Goal: Information Seeking & Learning: Check status

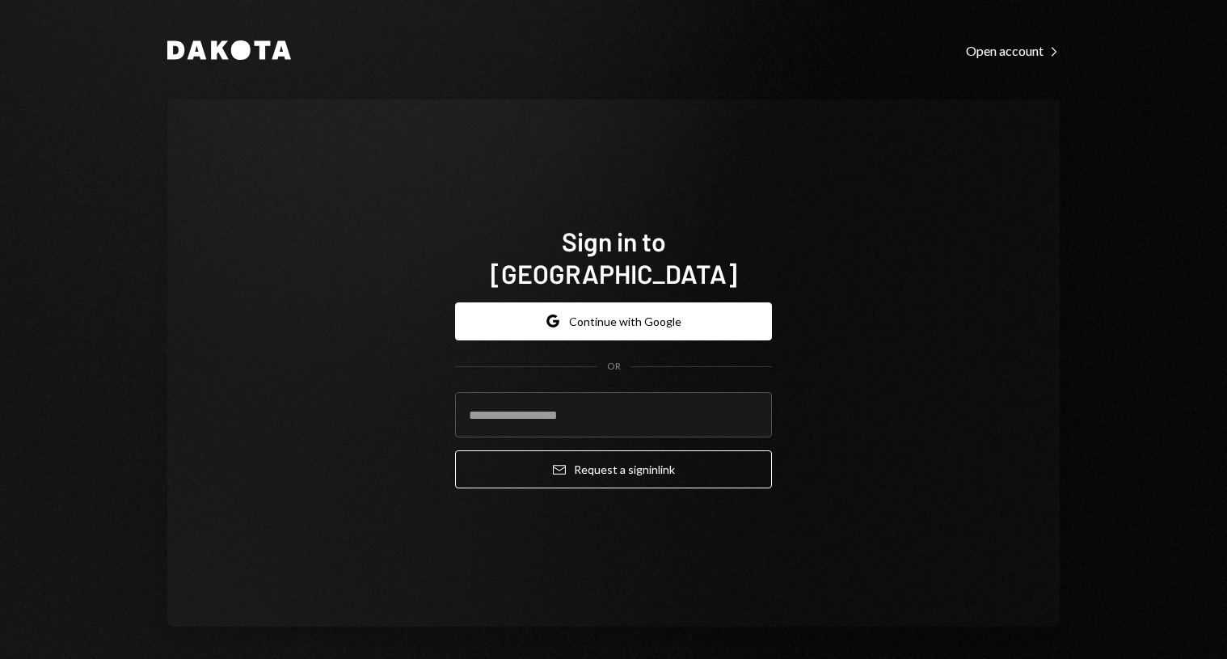
click at [859, 181] on div "Sign in to Dakota Google Continue with Google OR Email Request a sign in link" at bounding box center [613, 362] width 893 height 527
click at [570, 392] on input "email" at bounding box center [613, 414] width 317 height 45
click at [647, 404] on input "email" at bounding box center [613, 414] width 317 height 45
click at [599, 392] on input "email" at bounding box center [613, 414] width 317 height 45
click at [0, 658] on com-1password-button at bounding box center [0, 659] width 0 height 0
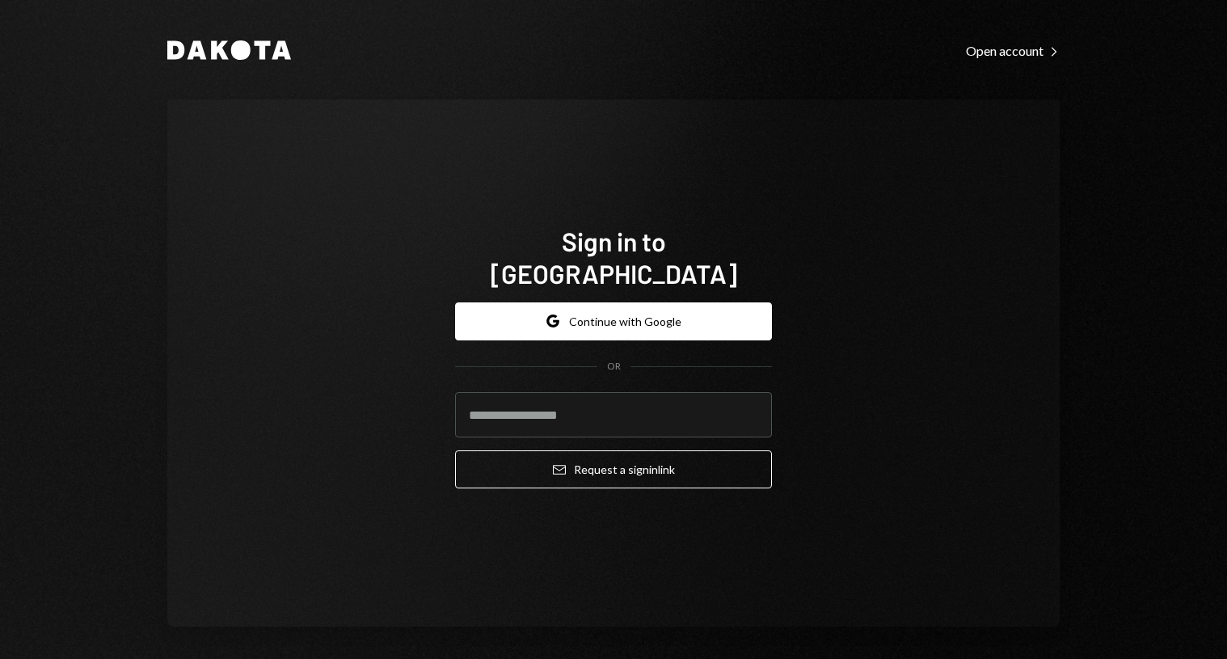
type input "**********"
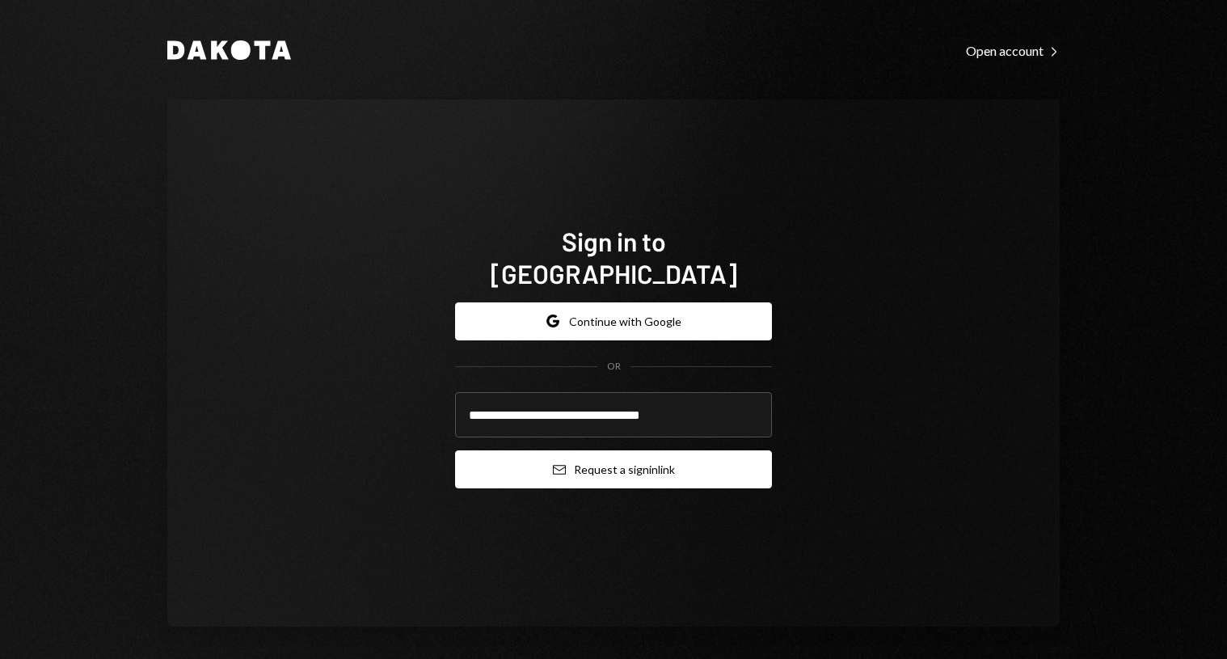
click at [622, 450] on button "Email Request a sign in link" at bounding box center [613, 469] width 317 height 38
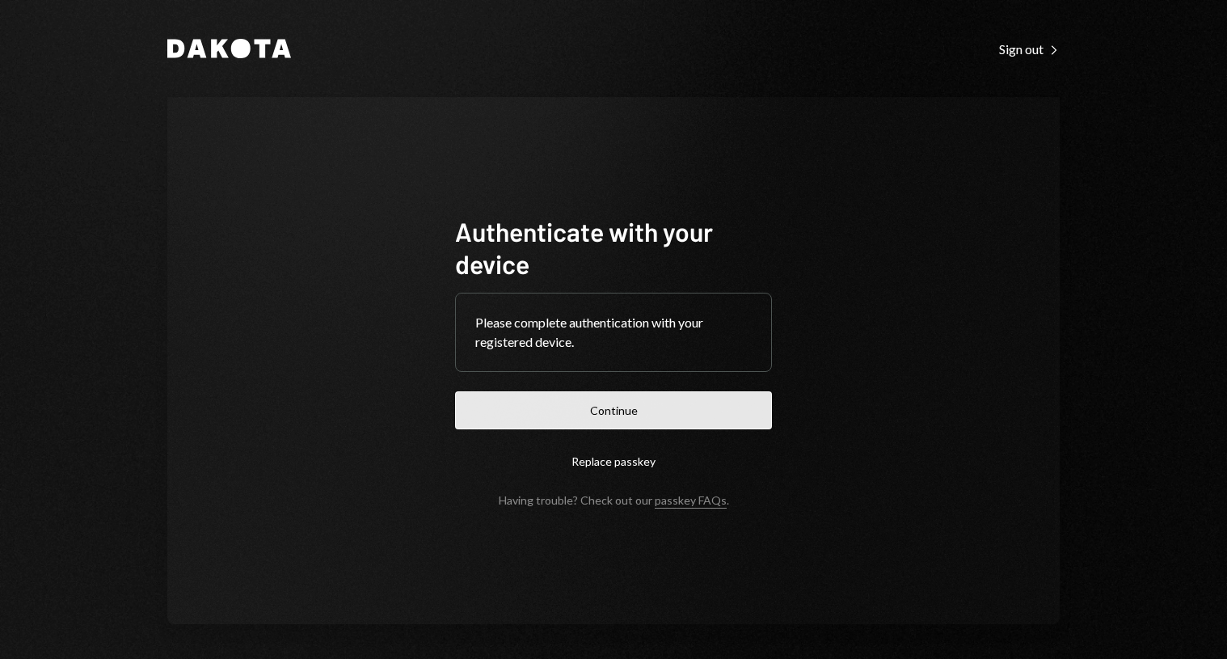
click at [657, 409] on button "Continue" at bounding box center [613, 410] width 317 height 38
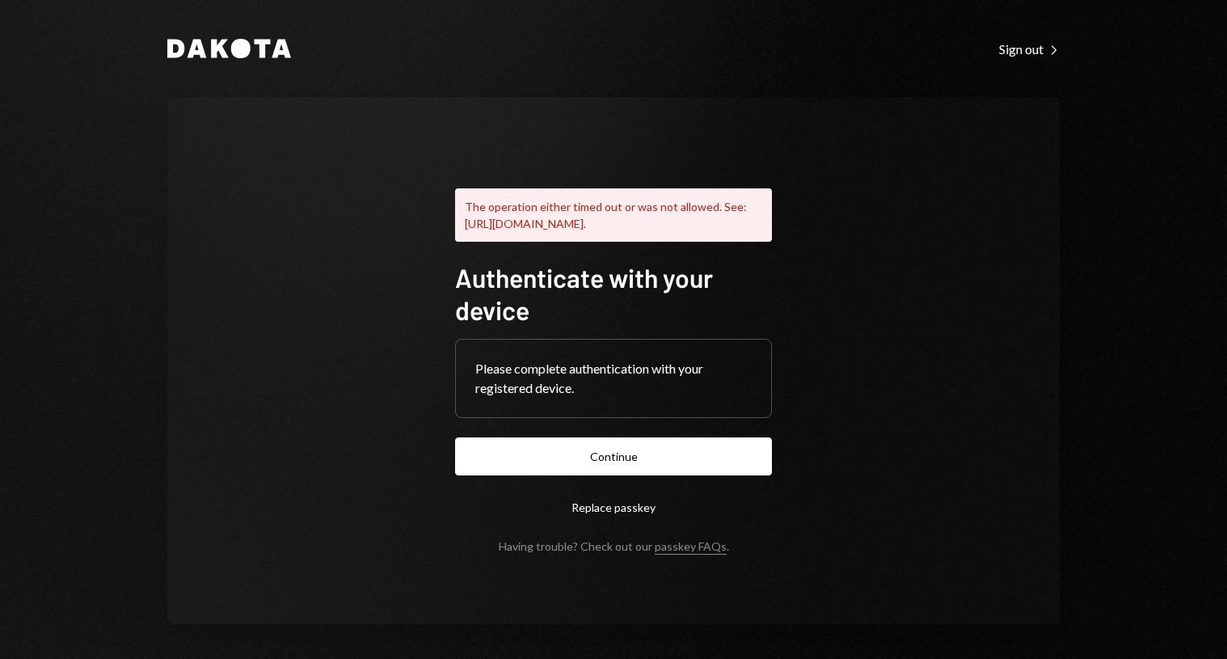
click at [623, 519] on button "Replace passkey" at bounding box center [613, 507] width 317 height 38
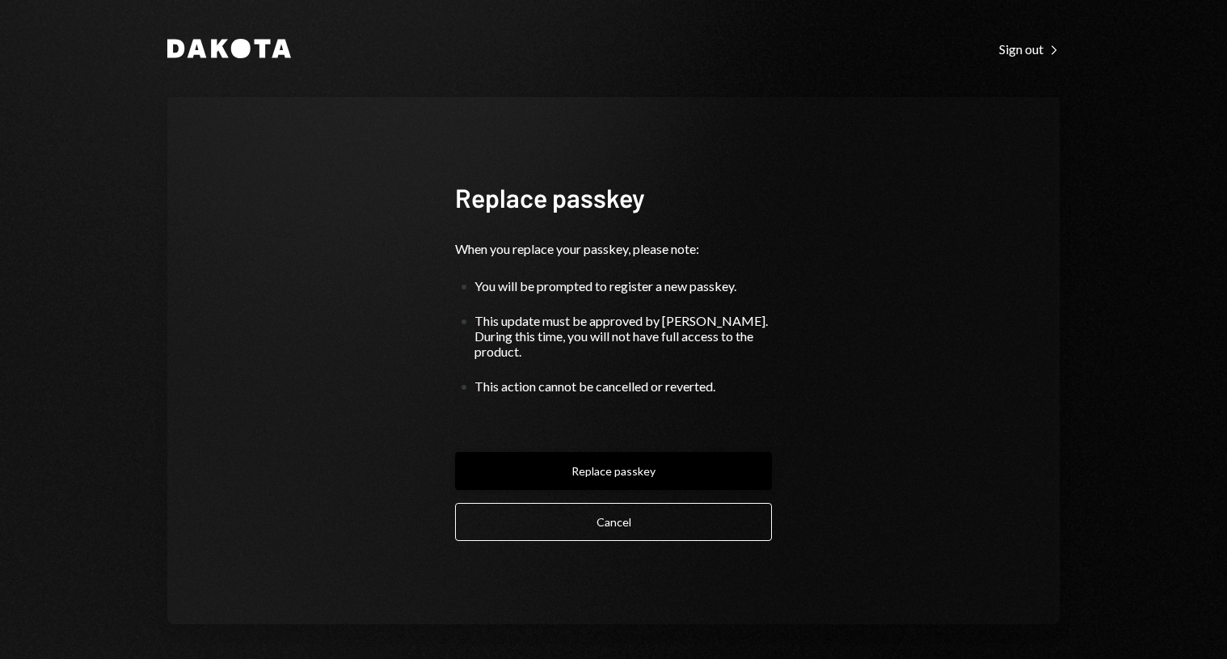
click at [664, 461] on button "Replace passkey" at bounding box center [613, 471] width 317 height 38
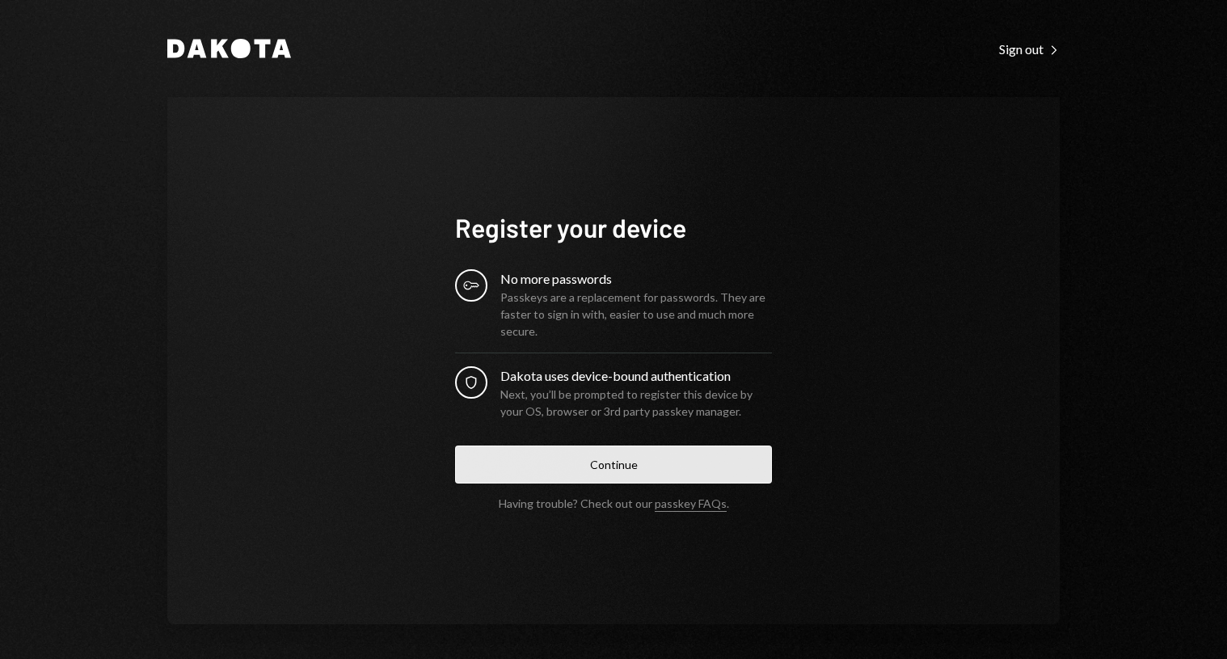
click at [636, 461] on button "Continue" at bounding box center [613, 464] width 317 height 38
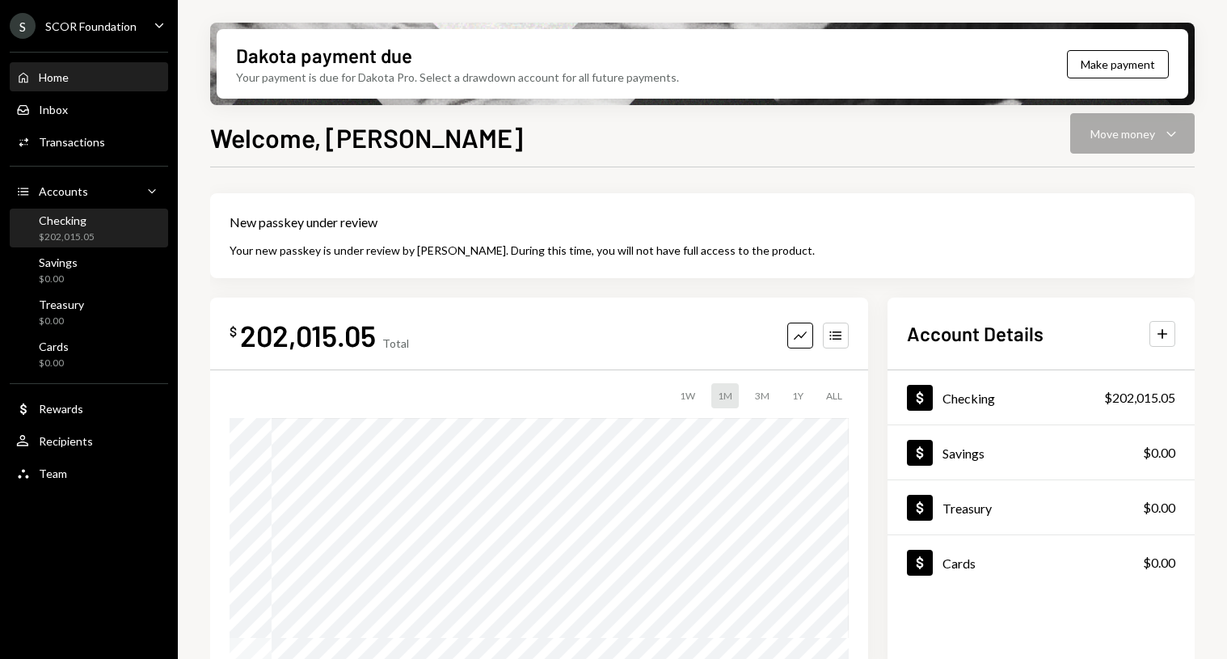
click at [83, 228] on div "Checking $202,015.05" at bounding box center [67, 228] width 56 height 31
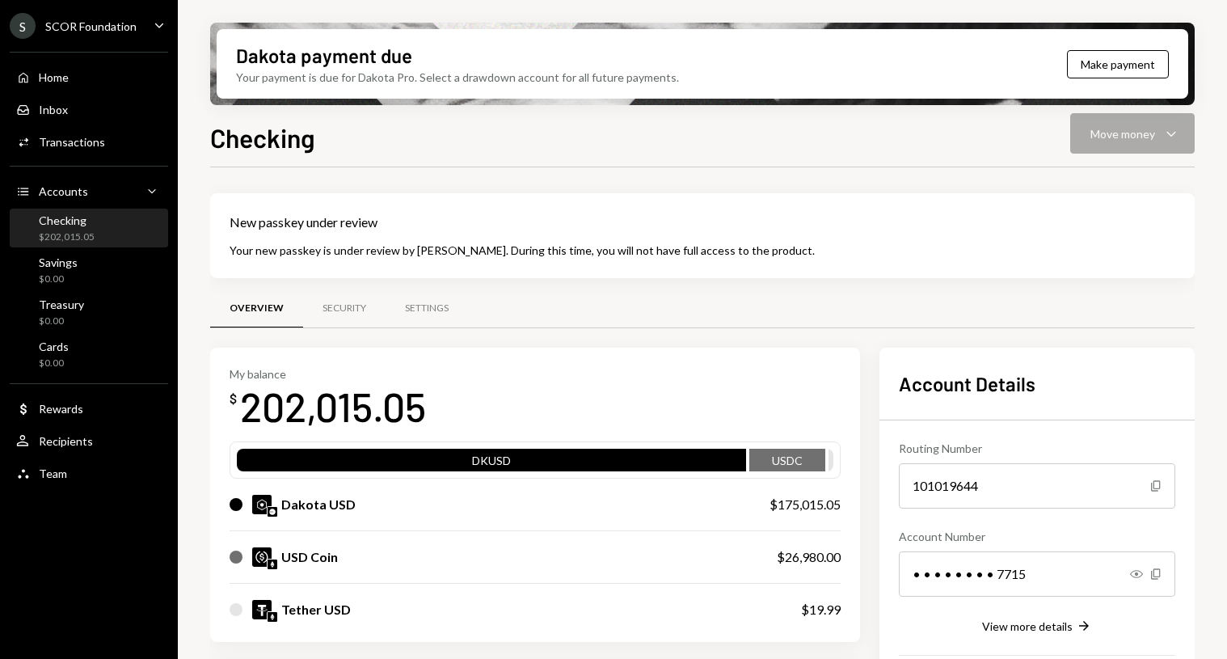
click at [314, 553] on div "USD Coin" at bounding box center [309, 556] width 57 height 19
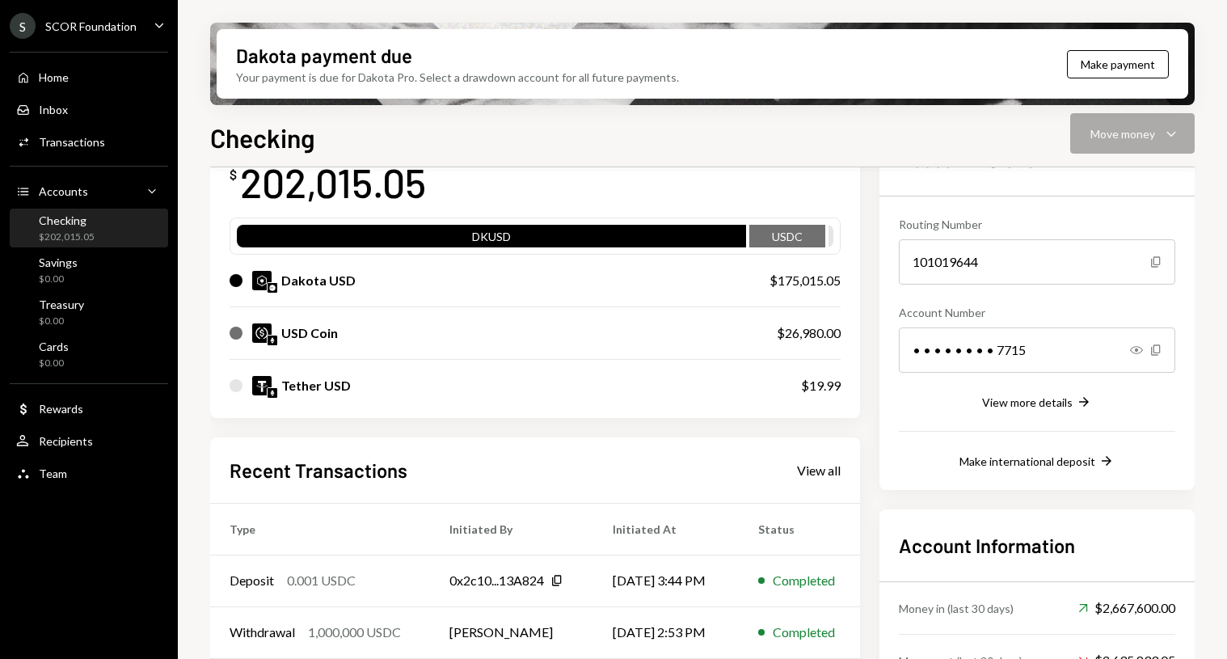
scroll to position [323, 0]
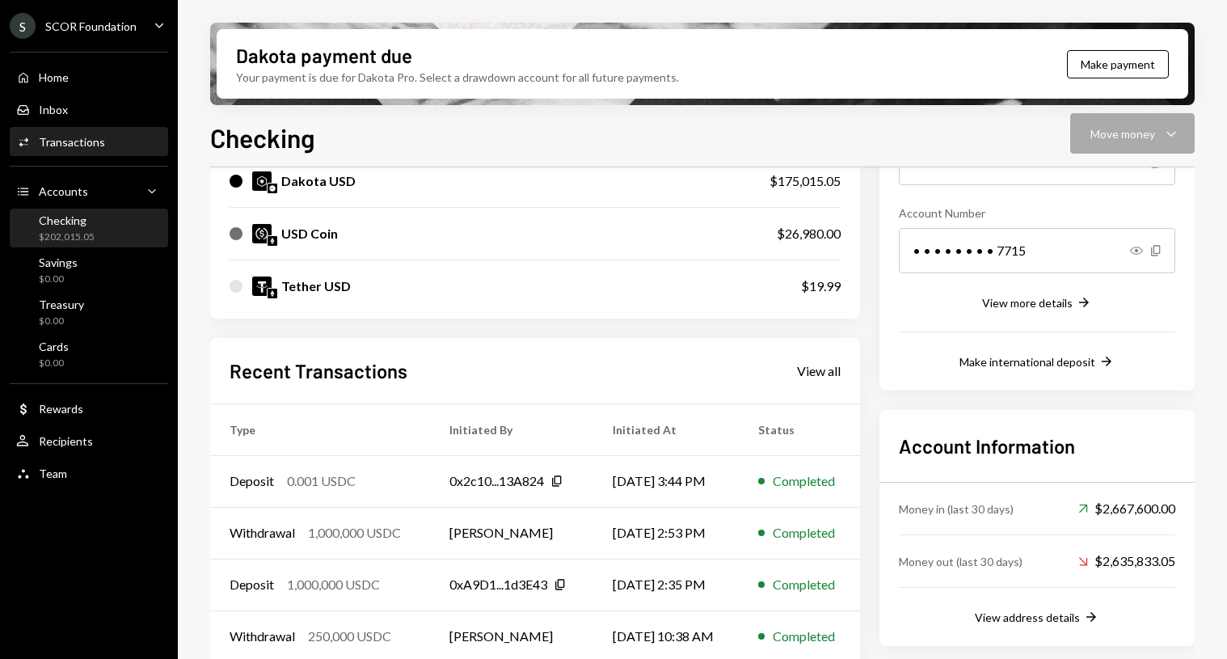
click at [91, 142] on div "Transactions" at bounding box center [72, 142] width 66 height 14
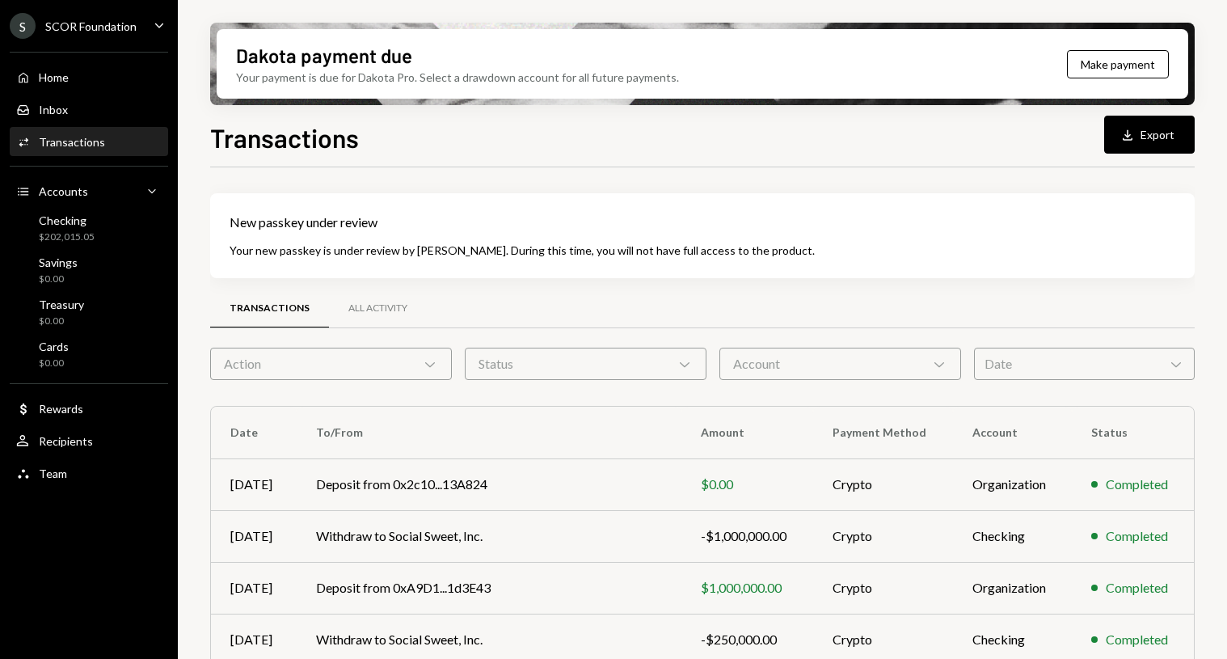
click at [821, 143] on div "Transactions Download Export" at bounding box center [702, 136] width 985 height 36
click at [890, 217] on div "New passkey under review" at bounding box center [703, 222] width 946 height 19
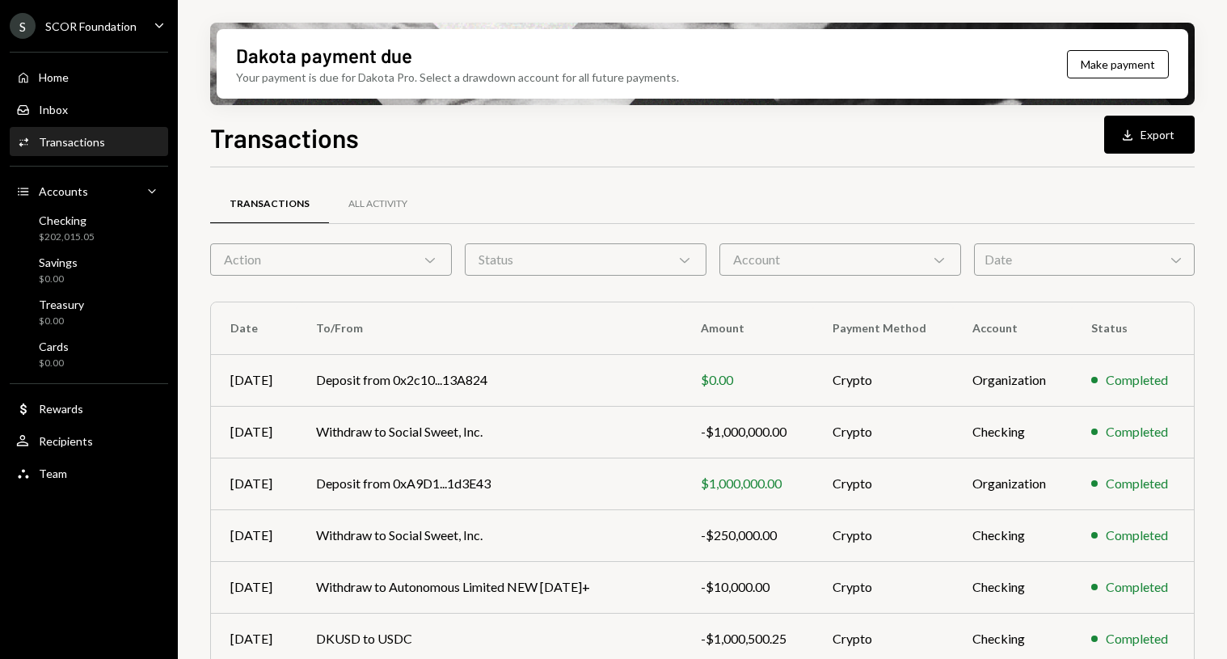
click at [96, 149] on div "Activities Transactions" at bounding box center [60, 142] width 89 height 15
click at [645, 585] on td "Withdraw to Autonomous Limited NEW [DATE]+" at bounding box center [489, 587] width 385 height 52
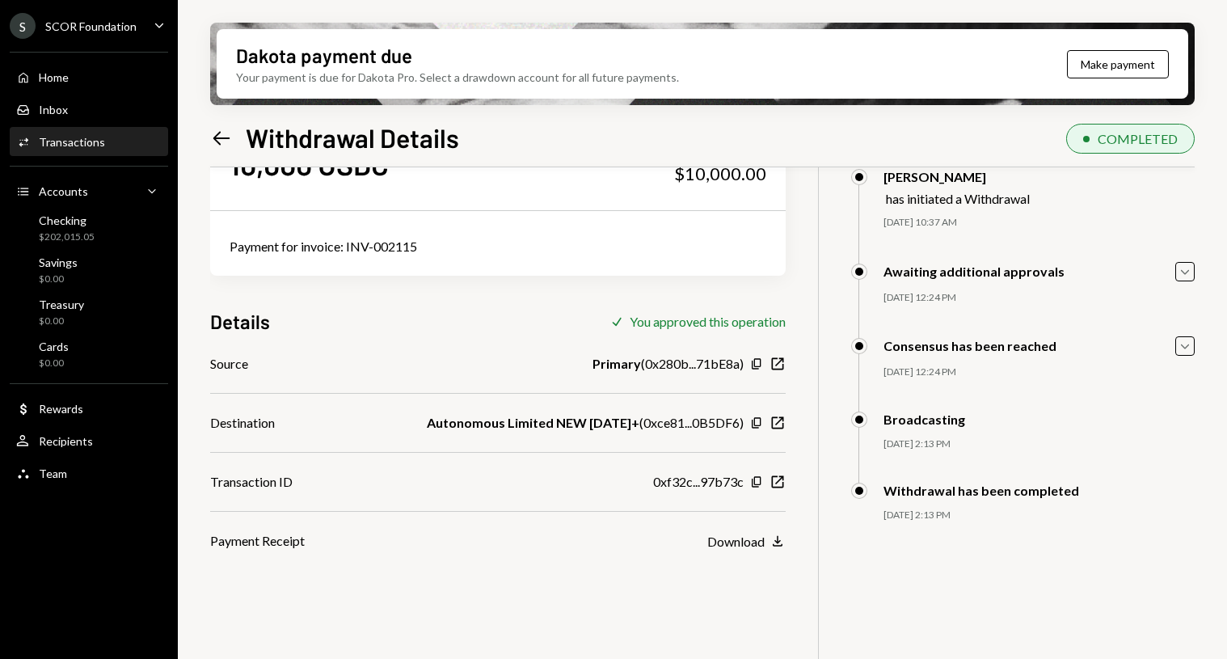
scroll to position [108, 0]
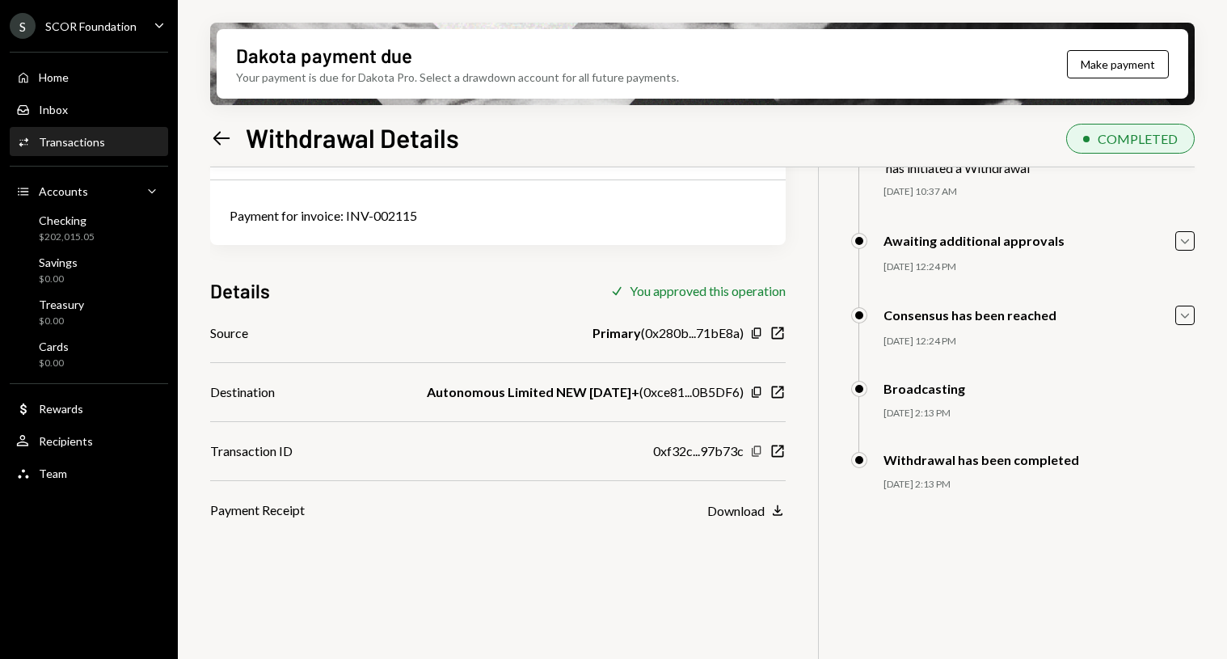
click at [758, 454] on icon "button" at bounding box center [756, 450] width 9 height 11
click at [203, 133] on div "Dakota payment due Your payment is due for Dakota Pro. Select a drawdown accoun…" at bounding box center [702, 329] width 1049 height 659
click at [217, 134] on icon at bounding box center [221, 138] width 17 height 14
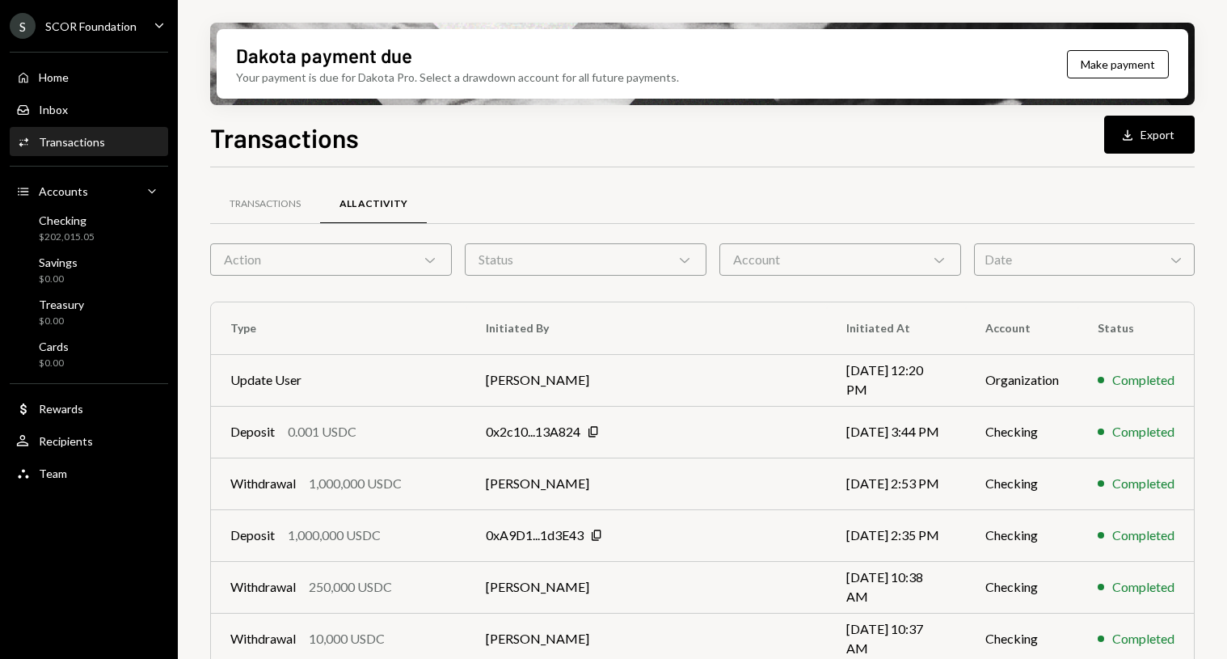
click at [82, 129] on div "Activities Transactions" at bounding box center [89, 142] width 146 height 27
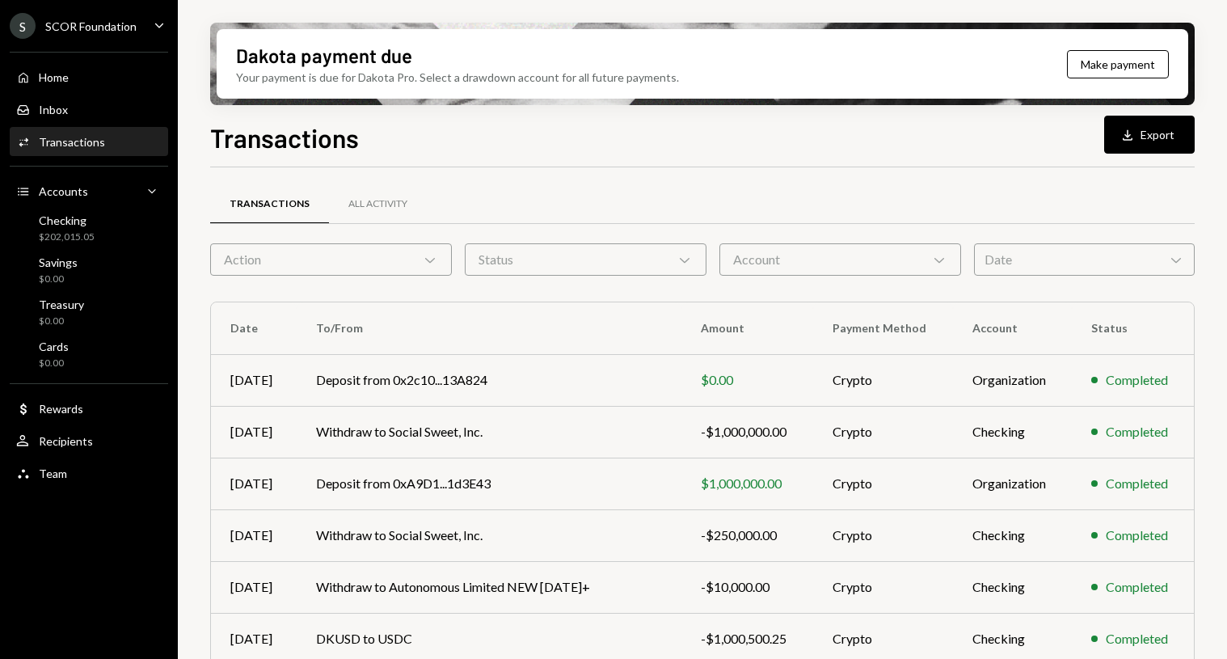
click at [518, 259] on div "Status Chevron Down" at bounding box center [586, 259] width 242 height 32
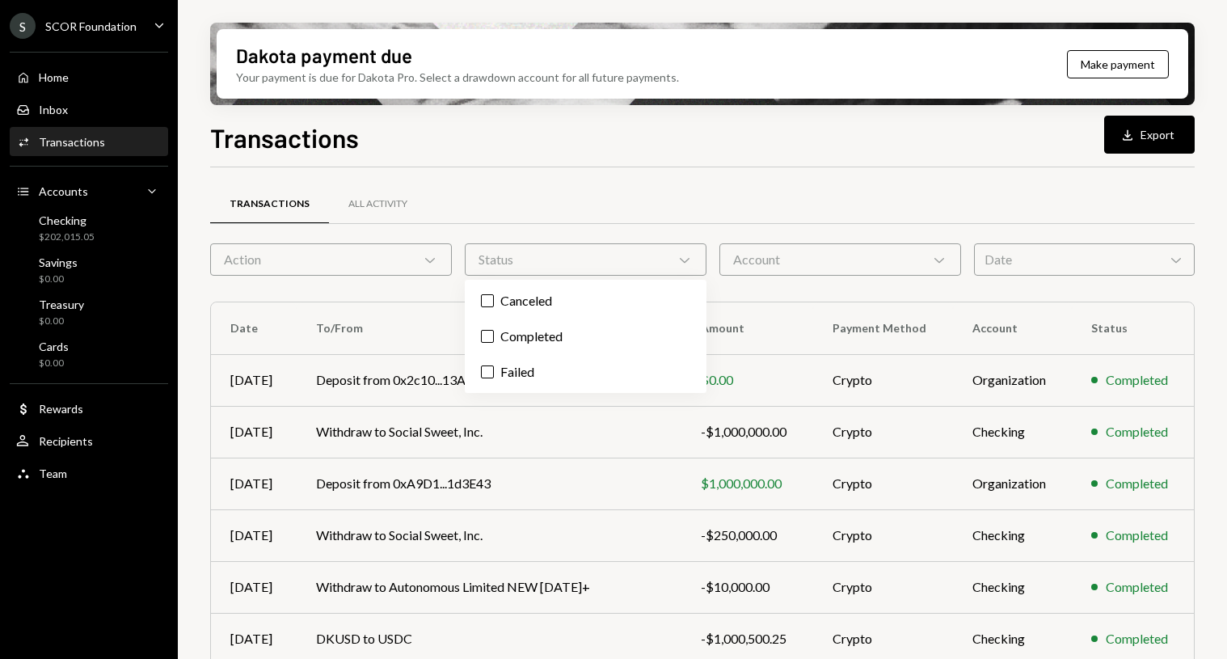
click at [367, 253] on div "Action Chevron Down" at bounding box center [331, 259] width 242 height 32
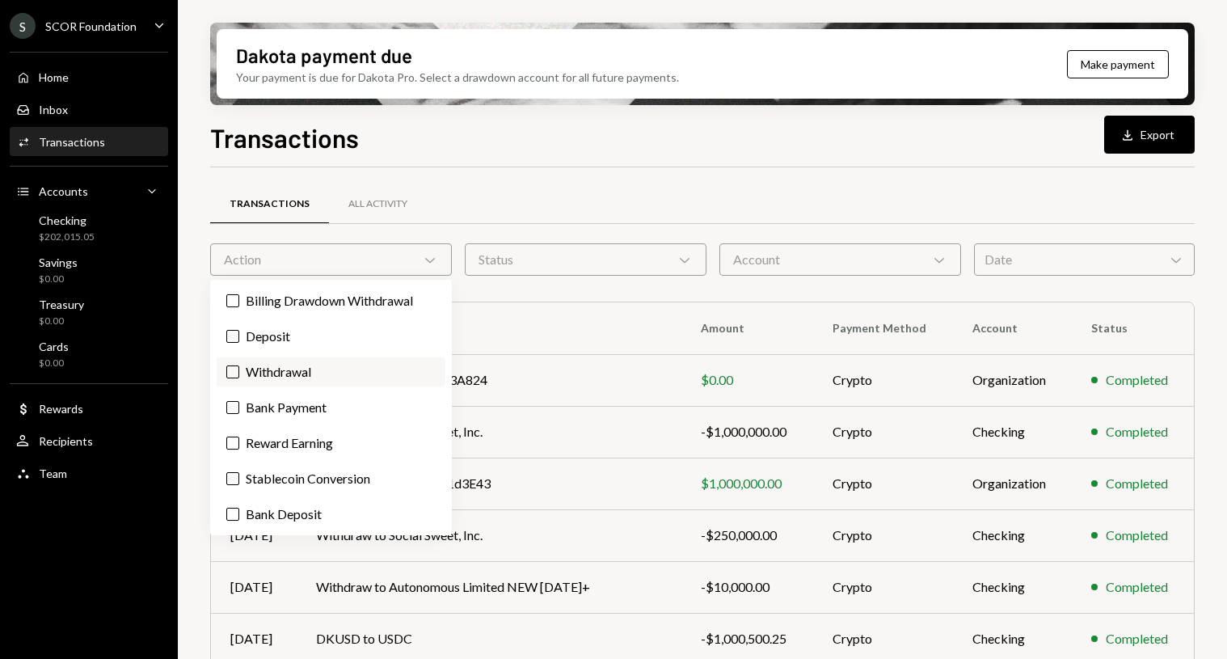
click at [302, 377] on label "Withdrawal" at bounding box center [331, 371] width 229 height 29
click at [239, 377] on button "Withdrawal" at bounding box center [232, 371] width 13 height 13
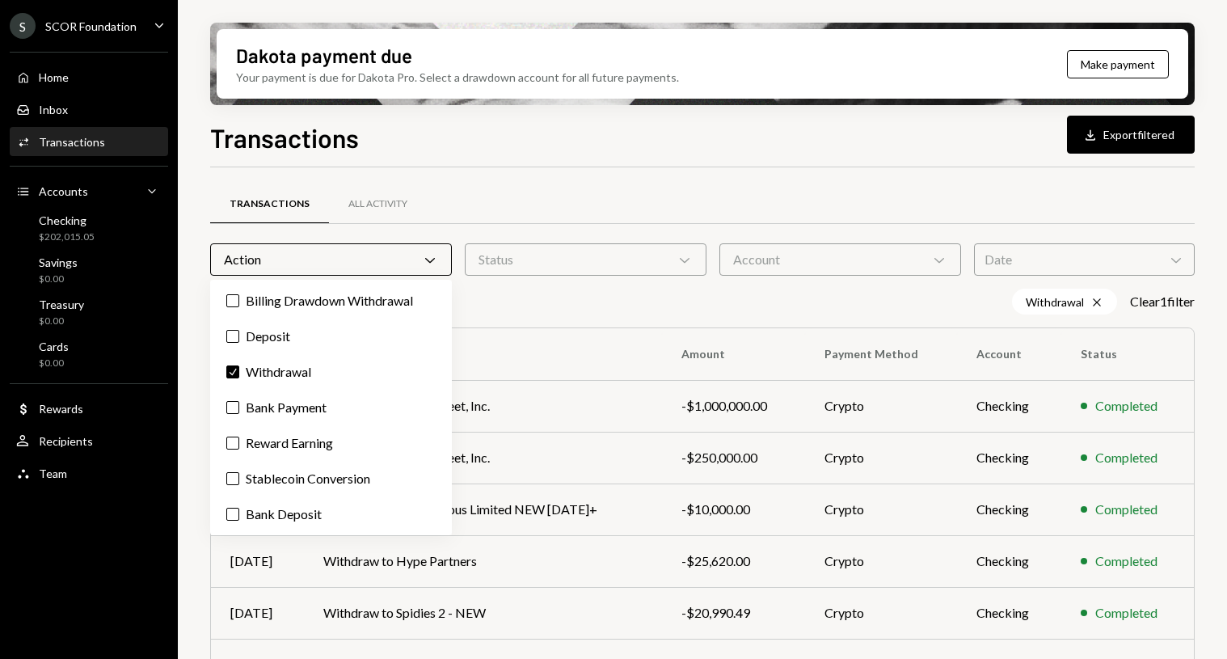
click at [873, 196] on div "Transactions All Activity" at bounding box center [702, 204] width 985 height 41
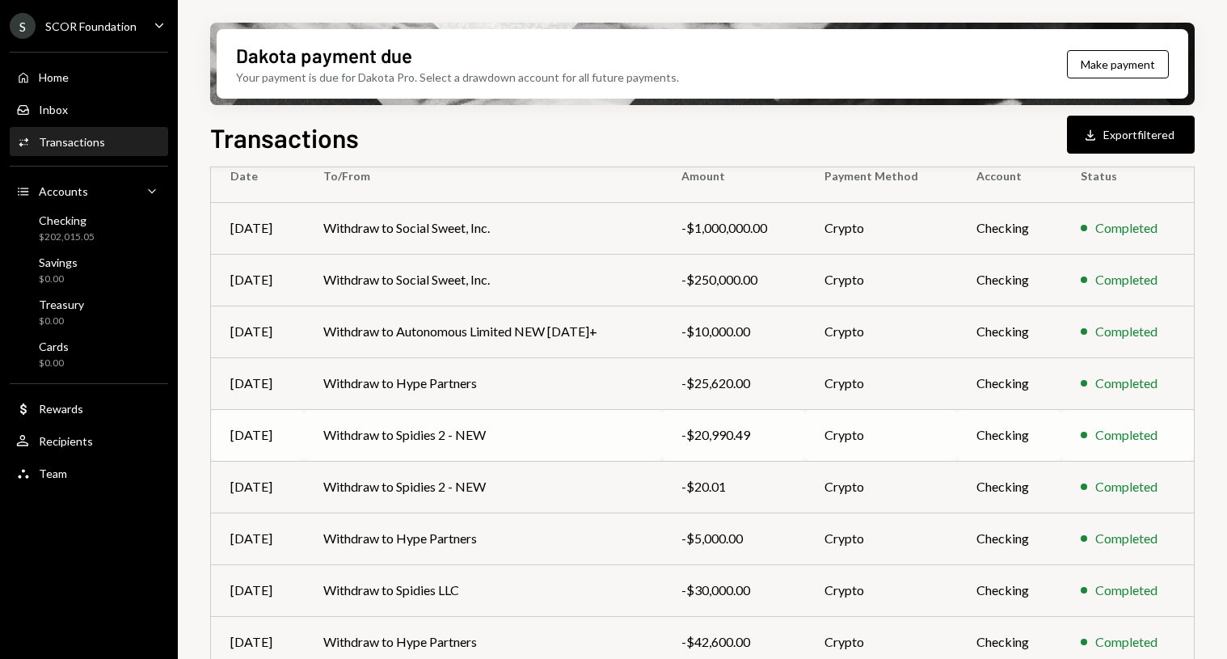
scroll to position [288, 0]
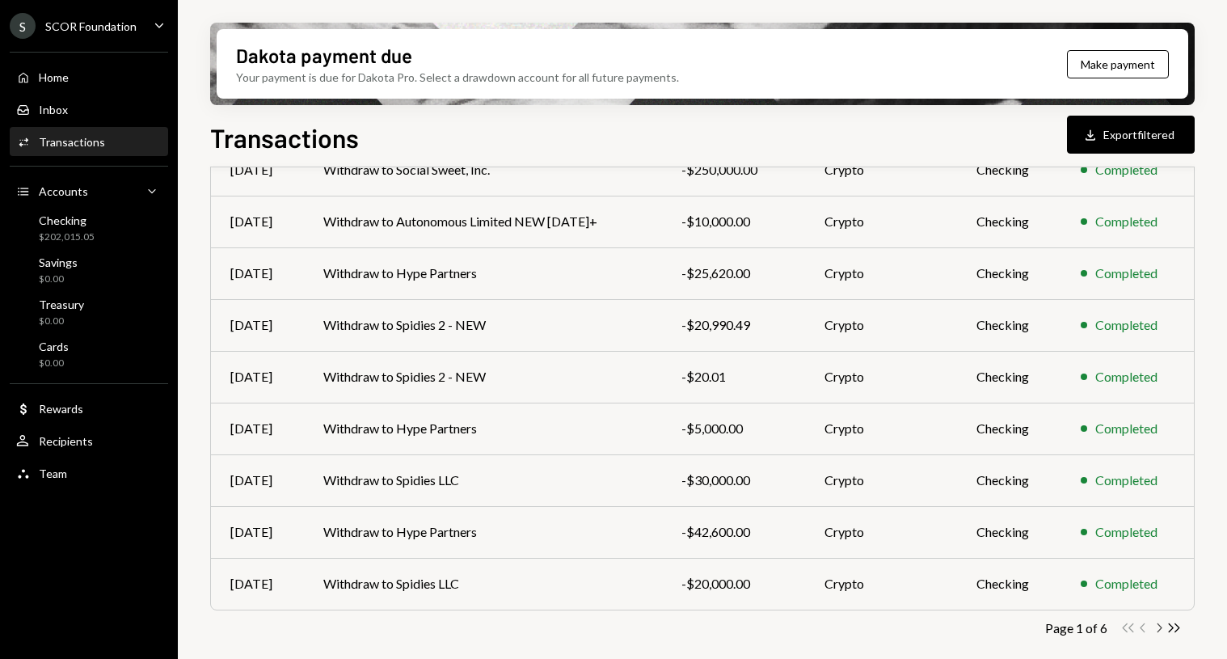
click at [1158, 627] on icon "Chevron Right" at bounding box center [1158, 627] width 15 height 15
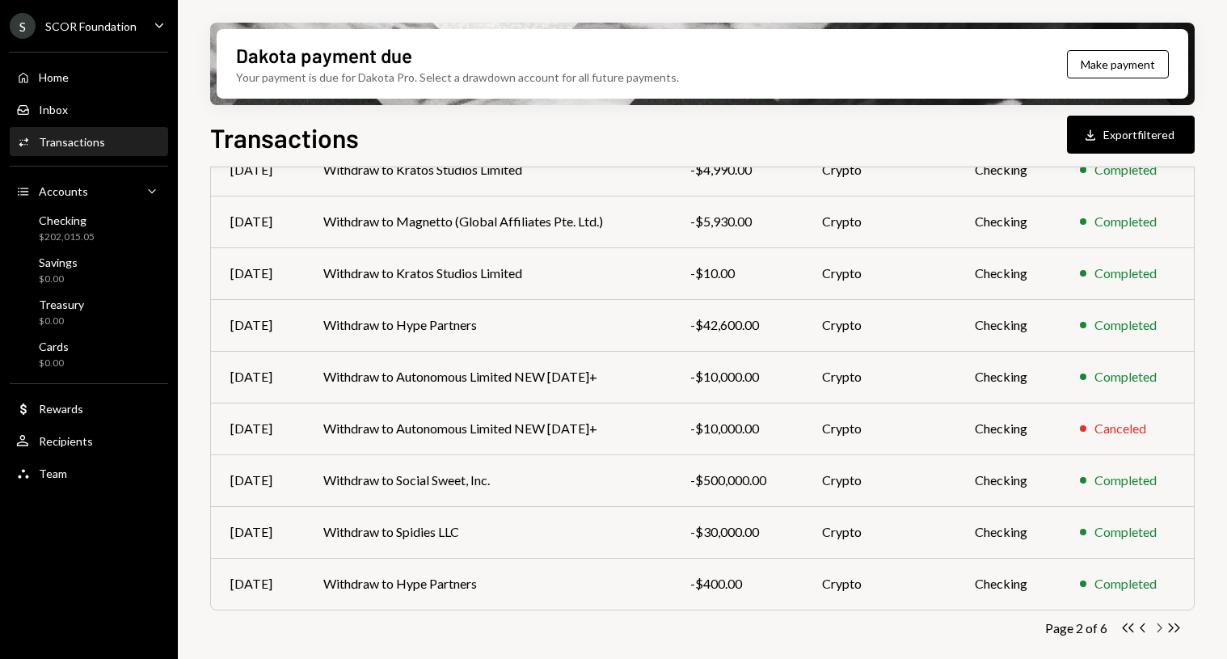
click at [1155, 624] on icon "Chevron Right" at bounding box center [1158, 627] width 15 height 15
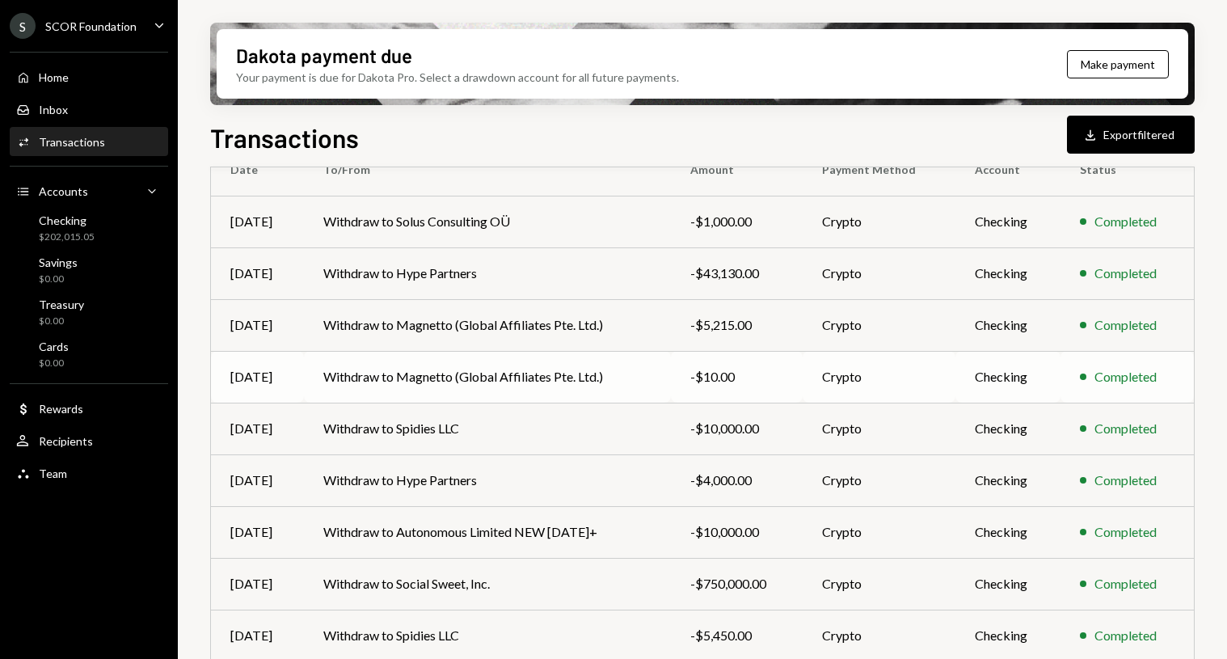
scroll to position [216, 0]
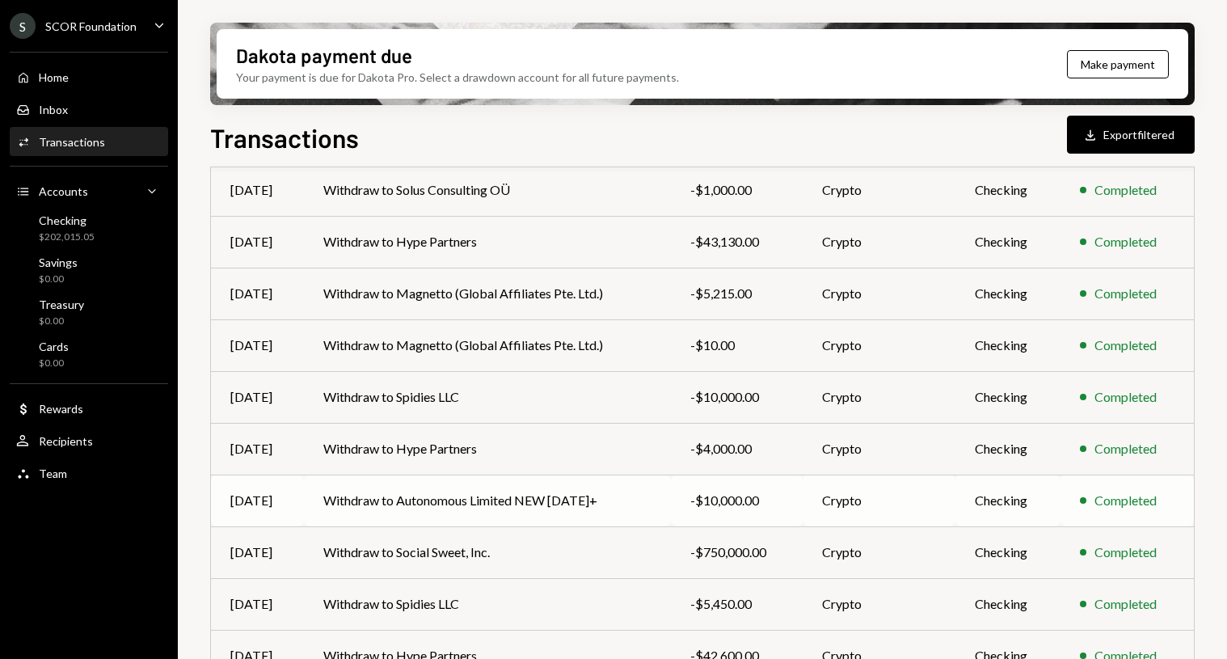
click at [642, 500] on td "Withdraw to Autonomous Limited NEW [DATE]+" at bounding box center [487, 501] width 367 height 52
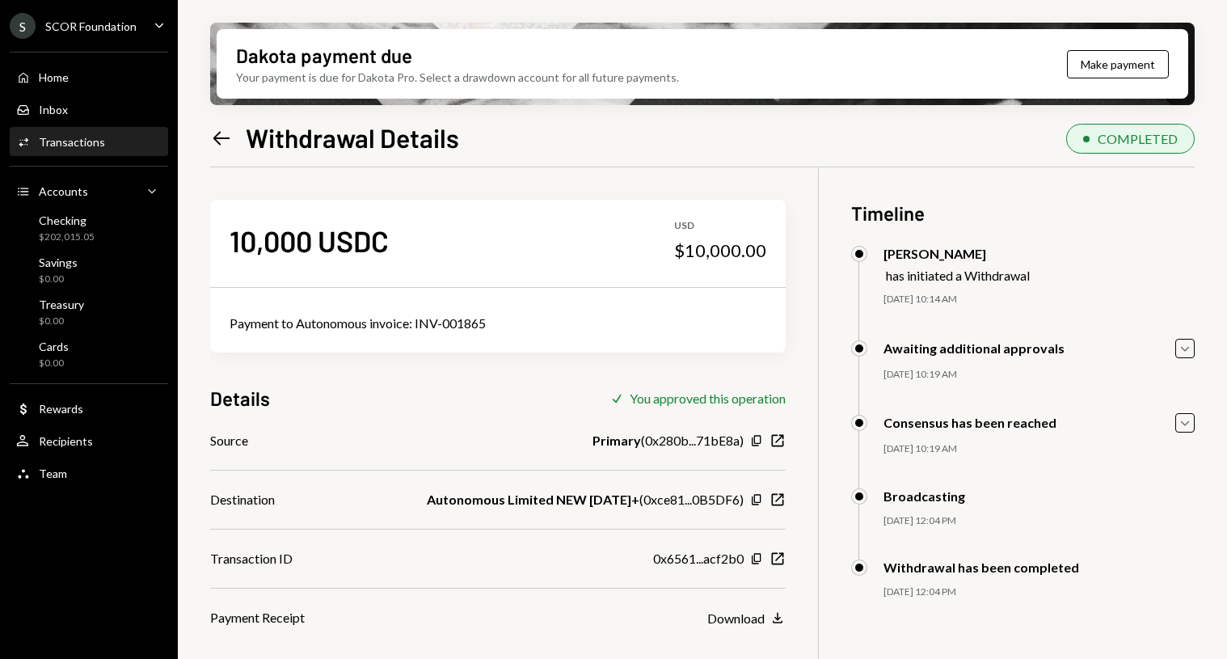
click at [760, 561] on icon "button" at bounding box center [756, 558] width 9 height 11
click at [227, 146] on icon "Left Arrow" at bounding box center [221, 138] width 23 height 23
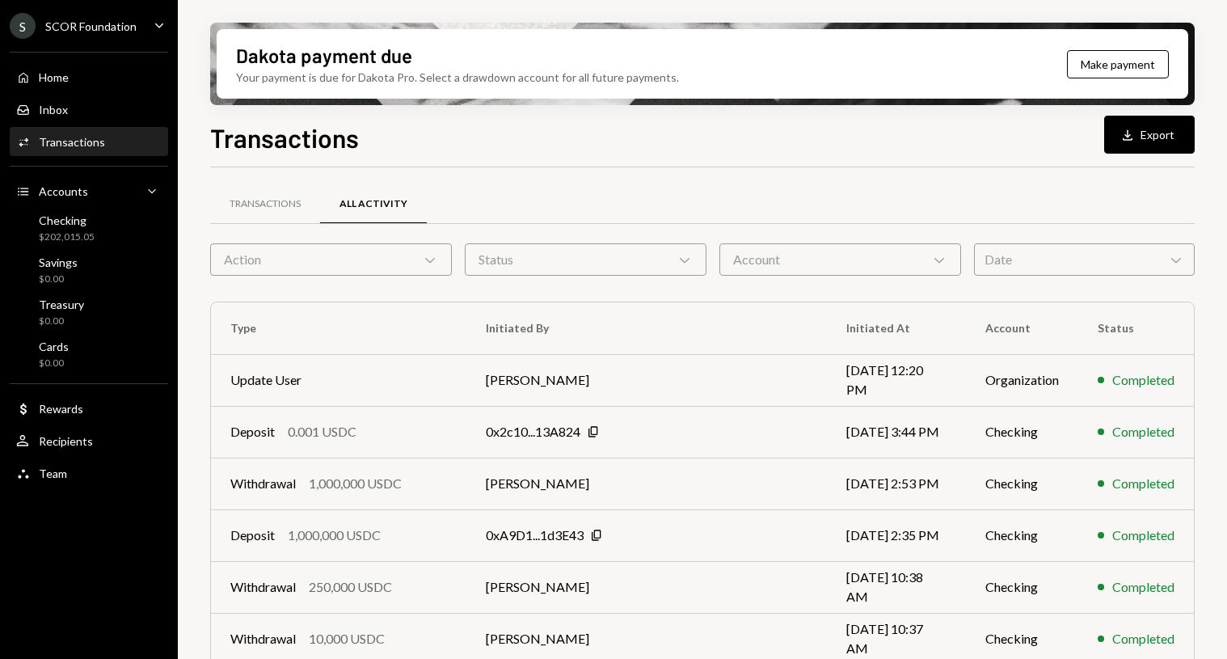
click at [58, 135] on div "Activities Transactions" at bounding box center [60, 142] width 89 height 15
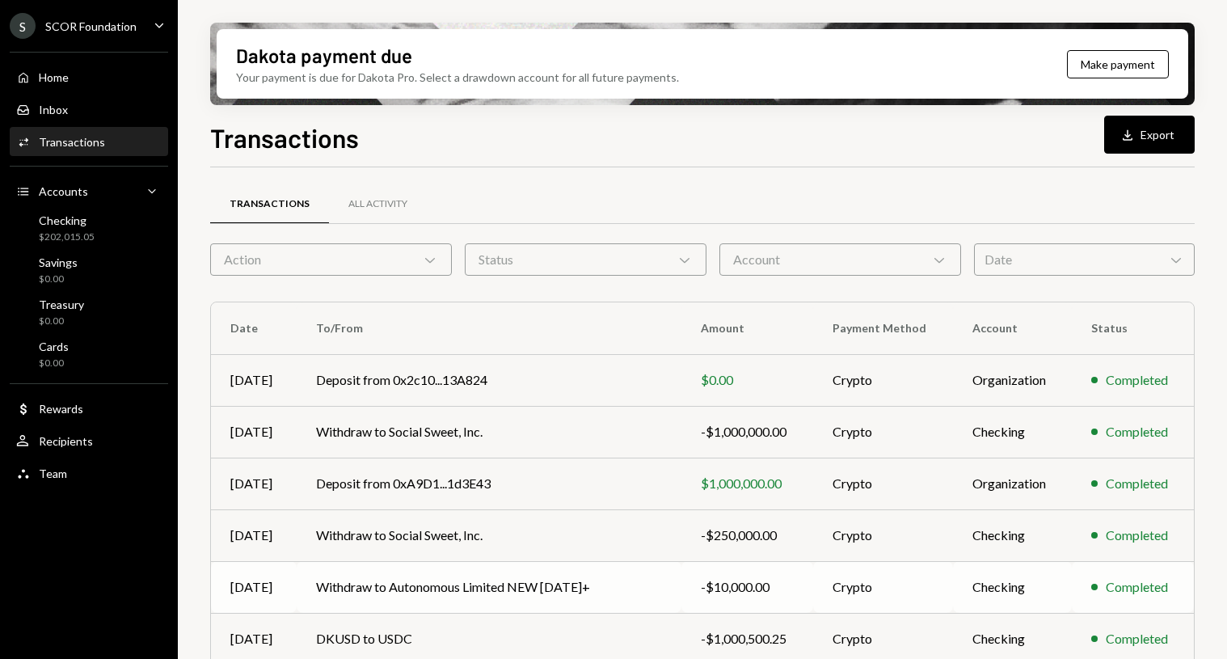
click at [498, 582] on td "Withdraw to Autonomous Limited NEW [DATE]+" at bounding box center [489, 587] width 385 height 52
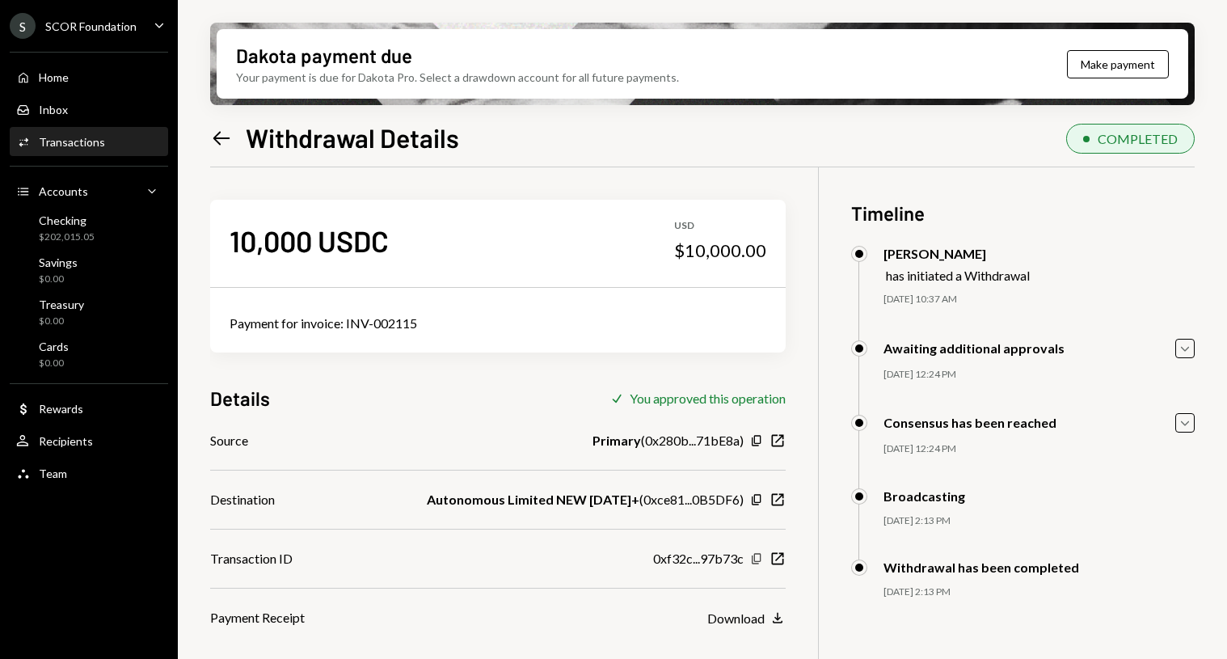
click at [755, 559] on icon "button" at bounding box center [756, 558] width 9 height 11
click at [228, 151] on div "Left Arrow Withdrawal Details" at bounding box center [334, 137] width 249 height 32
click at [226, 146] on icon "Left Arrow" at bounding box center [221, 138] width 23 height 23
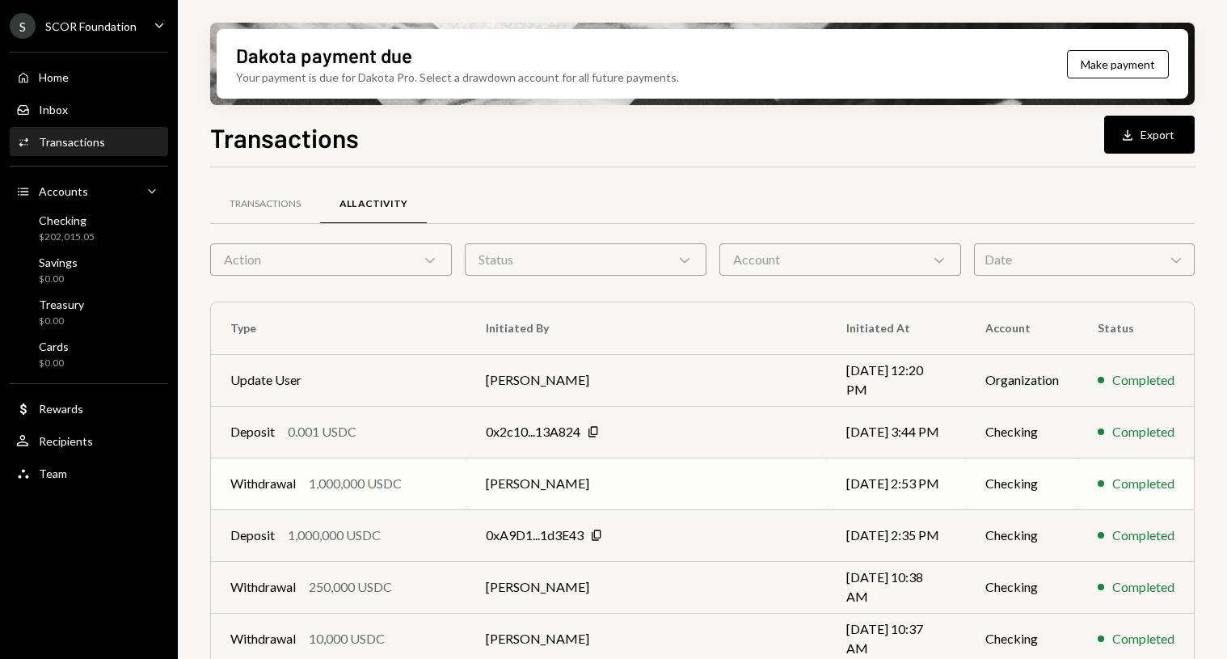
scroll to position [108, 0]
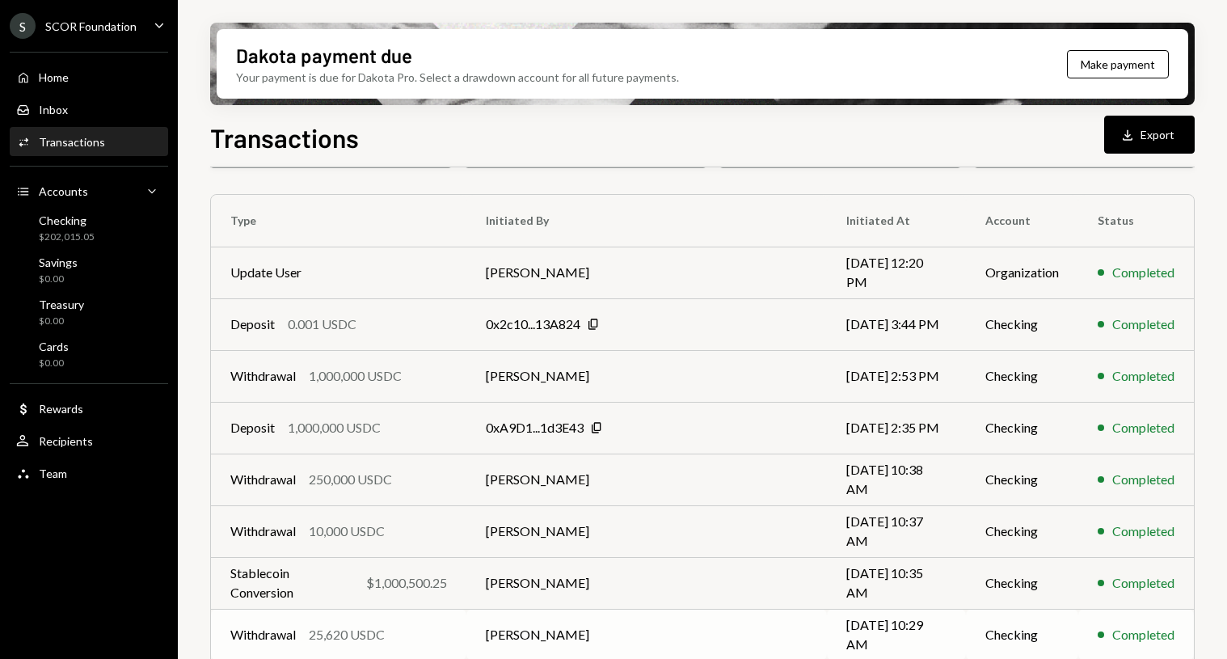
click at [414, 623] on td "Withdrawal 25,620 USDC" at bounding box center [338, 635] width 255 height 52
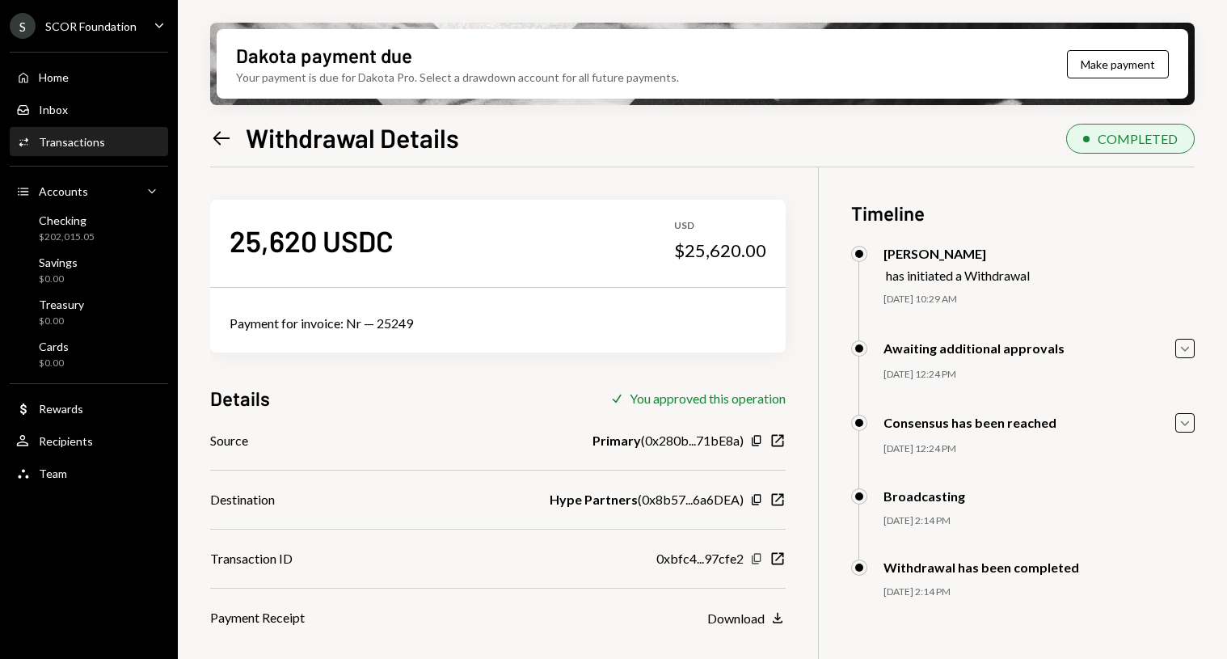
click at [752, 560] on icon "Copy" at bounding box center [756, 558] width 13 height 13
